Goal: Navigation & Orientation: Find specific page/section

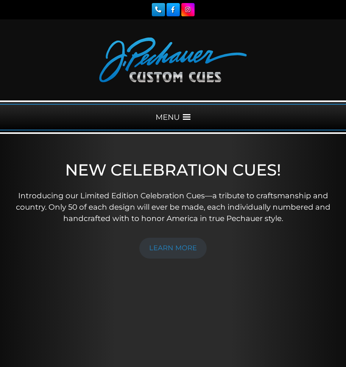
click at [190, 119] on span at bounding box center [187, 117] width 8 height 8
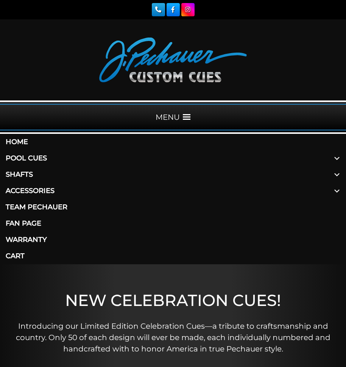
click at [49, 158] on link "Pool Cues" at bounding box center [173, 158] width 346 height 16
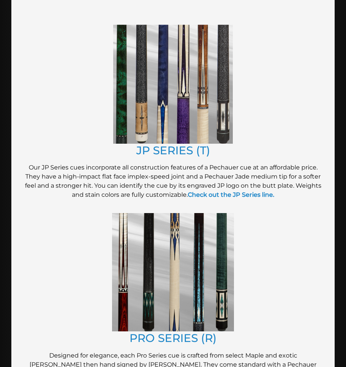
scroll to position [601, 0]
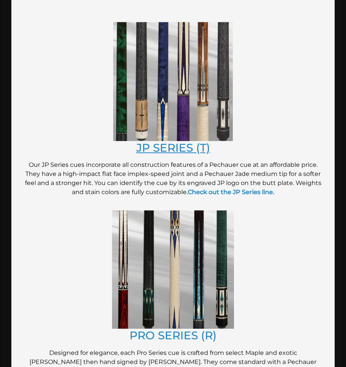
click at [177, 147] on link "JP SERIES (T)" at bounding box center [173, 147] width 74 height 13
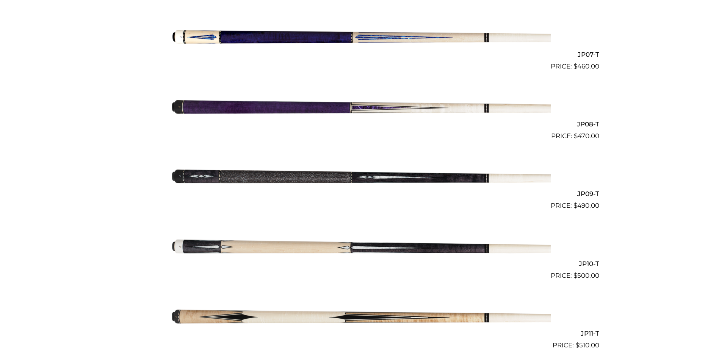
scroll to position [669, 0]
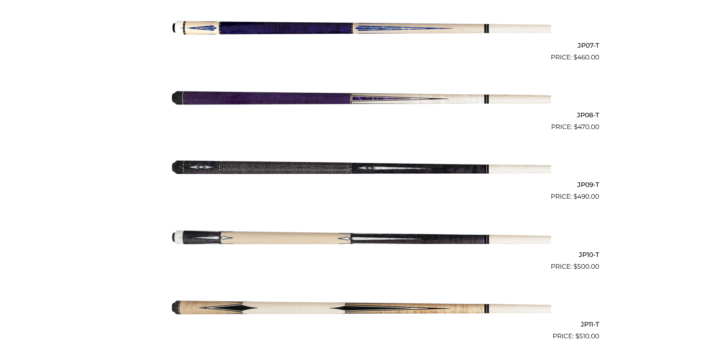
click at [645, 100] on main "**********" at bounding box center [359, 360] width 719 height 1906
